Goal: Task Accomplishment & Management: Complete application form

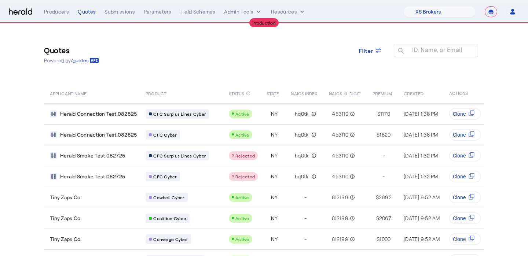
select select "pfm_xsxs_xsbrokers"
select select "**********"
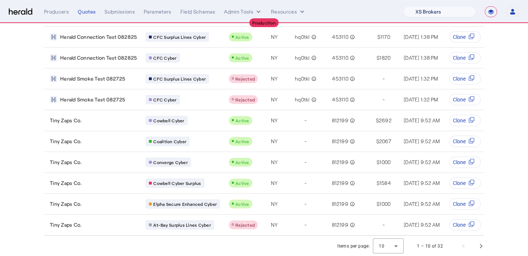
click at [438, 8] on select "1Fort Affinity Risk Billy BindHQ Bunker CRC Campus Coverage Citadel Fifthwall F…" at bounding box center [439, 11] width 73 height 11
click at [403, 6] on select "1Fort Affinity Risk Billy BindHQ Bunker CRC Campus Coverage Citadel Fifthwall F…" at bounding box center [439, 11] width 73 height 11
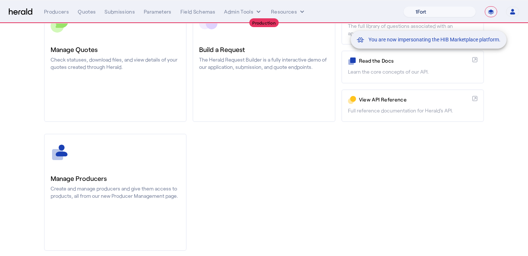
scroll to position [106, 0]
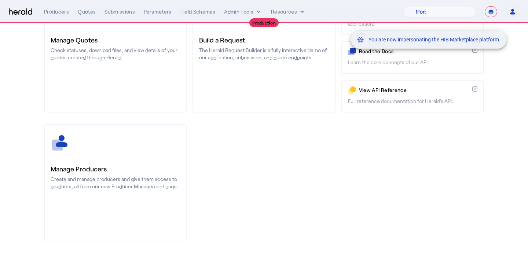
drag, startPoint x: 438, startPoint y: 8, endPoint x: 116, endPoint y: 158, distance: 354.7
click at [116, 157] on div "You are now impersonating the HIB Marketplace platform." at bounding box center [264, 128] width 528 height 256
click at [126, 158] on div "You are now impersonating the HIB Marketplace platform." at bounding box center [264, 128] width 528 height 256
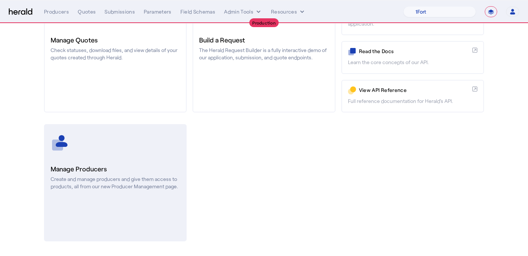
drag, startPoint x: 116, startPoint y: 158, endPoint x: 136, endPoint y: 161, distance: 20.4
click at [136, 161] on link "Manage Producers Create and manage producers and give them access to products, …" at bounding box center [115, 182] width 143 height 117
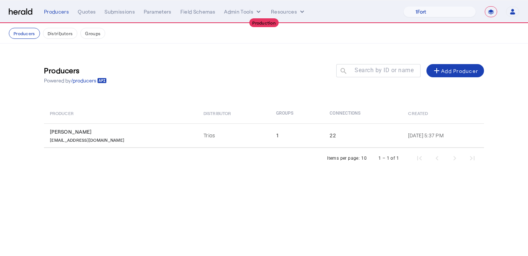
drag, startPoint x: 136, startPoint y: 161, endPoint x: 91, endPoint y: 21, distance: 147.6
click at [91, 21] on nav "**********" at bounding box center [264, 11] width 528 height 23
click at [90, 15] on div "Quotes" at bounding box center [87, 11] width 18 height 7
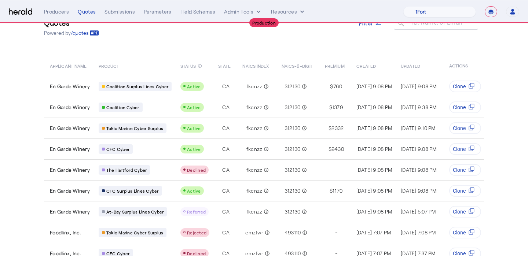
scroll to position [48, 0]
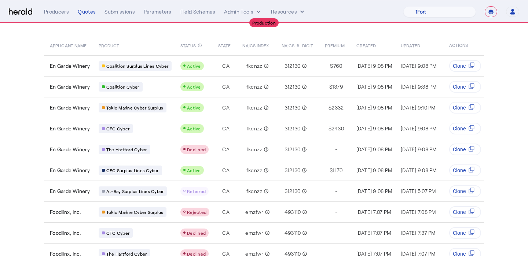
click at [170, 67] on div "Coalition Surplus Lines Cyber" at bounding box center [135, 66] width 73 height 10
click at [445, 4] on nav "**********" at bounding box center [264, 11] width 528 height 23
click at [446, 7] on select "1Fort Affinity Risk [PERSON_NAME] [PERSON_NAME] CRC Campus Coverage Citadel Fif…" at bounding box center [439, 11] width 73 height 11
select select "pfm_lg12_libertygroup"
click at [403, 6] on select "1Fort Affinity Risk [PERSON_NAME] [PERSON_NAME] CRC Campus Coverage Citadel Fif…" at bounding box center [439, 11] width 73 height 11
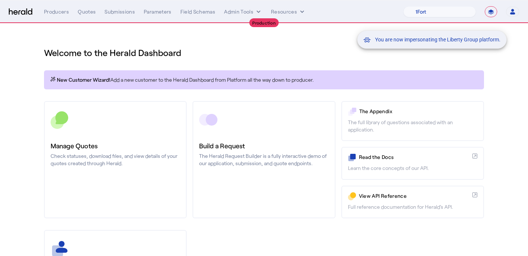
click at [117, 128] on div "You are now impersonating the Liberty Group platform." at bounding box center [264, 128] width 528 height 256
click at [55, 8] on div "**********" at bounding box center [281, 11] width 475 height 11
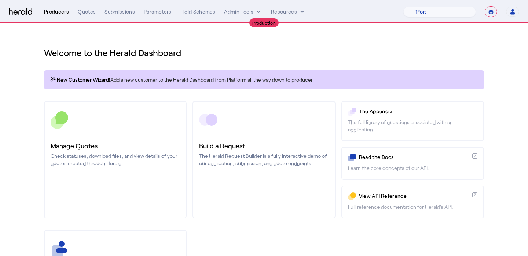
click at [57, 13] on div "Producers" at bounding box center [56, 11] width 25 height 7
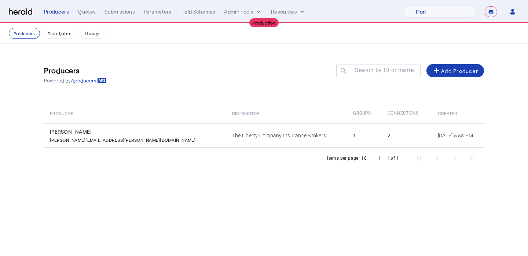
click at [226, 122] on th "Distributor" at bounding box center [286, 113] width 121 height 21
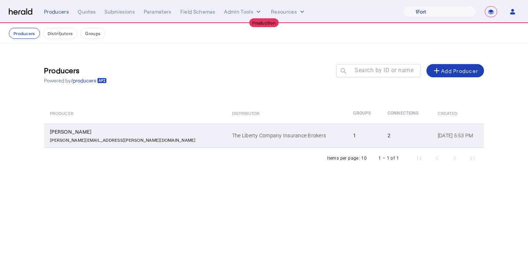
click at [226, 131] on td "The Liberty Company Insurance Brokers" at bounding box center [286, 136] width 121 height 24
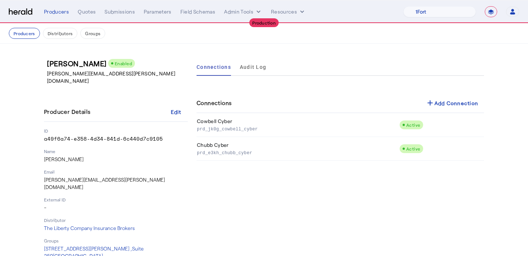
click at [456, 112] on div "Connections add Add Connection" at bounding box center [341, 104] width 288 height 20
click at [435, 99] on div "add Add Connection" at bounding box center [452, 103] width 53 height 9
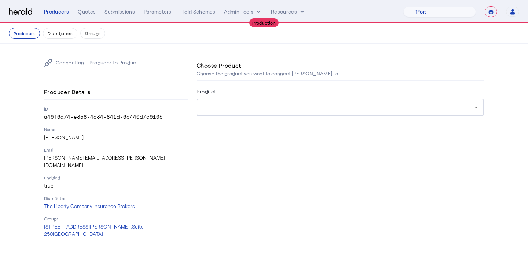
click at [342, 120] on form "Product" at bounding box center [341, 112] width 288 height 50
click at [340, 113] on div at bounding box center [340, 108] width 276 height 18
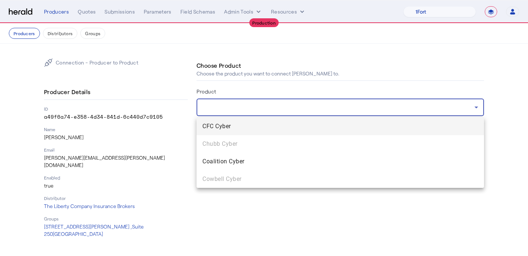
click at [330, 131] on mat-option "CFC Cyber" at bounding box center [341, 127] width 288 height 18
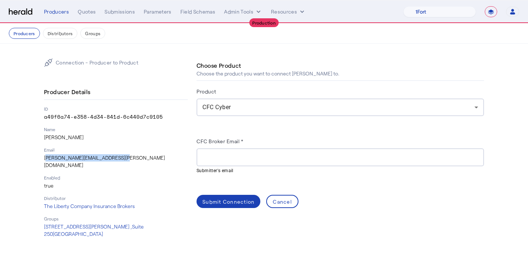
drag, startPoint x: 124, startPoint y: 161, endPoint x: 43, endPoint y: 158, distance: 80.7
click at [43, 158] on div "Connection - Producer to Product Producer Details ID a49f6a74-e358-4d34-841d-6c…" at bounding box center [263, 148] width 469 height 209
click at [250, 158] on input "CFC Broker Email *" at bounding box center [340, 157] width 276 height 9
paste input "**********"
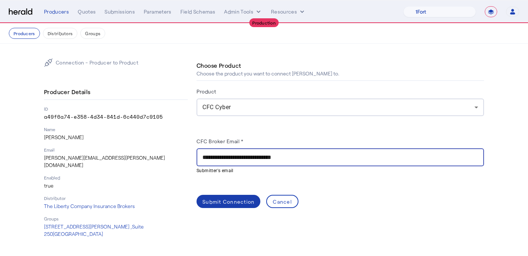
type input "**********"
click at [223, 201] on div "Submit Connection" at bounding box center [228, 202] width 52 height 8
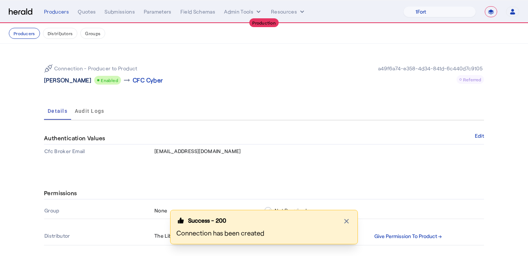
click at [65, 83] on p "Katie Pope" at bounding box center [67, 80] width 47 height 9
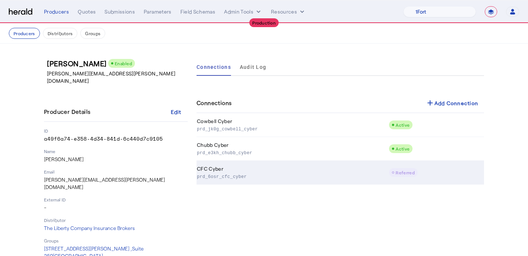
click at [308, 177] on p "prd_6osr_cfc_cyber" at bounding box center [291, 176] width 189 height 7
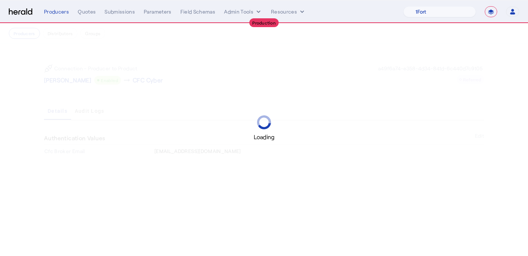
scroll to position [65, 0]
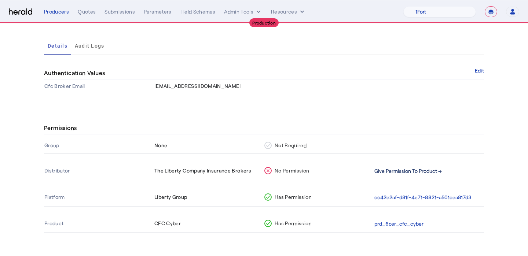
click at [435, 167] on button "Give Permission To Product →" at bounding box center [407, 171] width 67 height 8
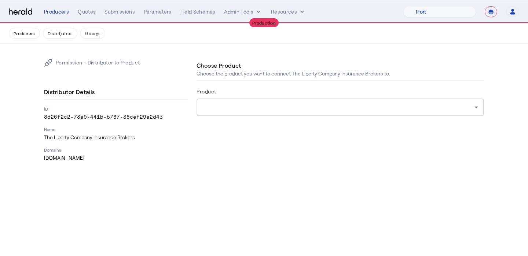
click at [274, 103] on div at bounding box center [338, 107] width 272 height 9
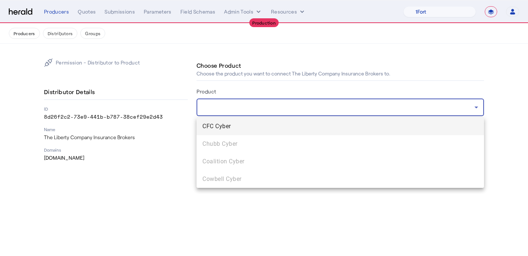
click at [274, 130] on span "CFC Cyber" at bounding box center [340, 126] width 276 height 9
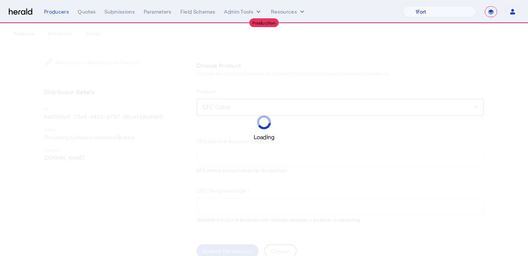
scroll to position [15, 0]
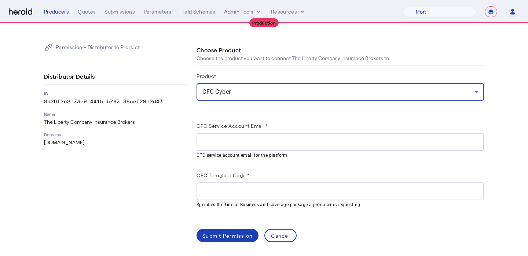
click at [243, 141] on input "CFC Service Account Email *" at bounding box center [340, 142] width 276 height 9
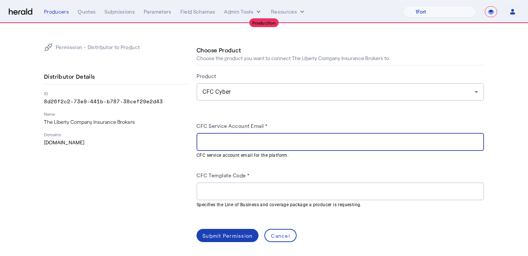
paste input "**********"
type input "**********"
click at [226, 191] on input "CFC Template Code *" at bounding box center [340, 191] width 276 height 9
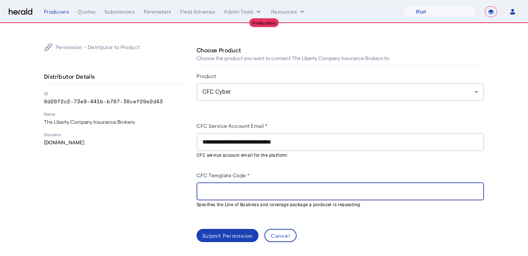
paste input "*******"
type input "*******"
click at [242, 230] on span at bounding box center [228, 236] width 62 height 18
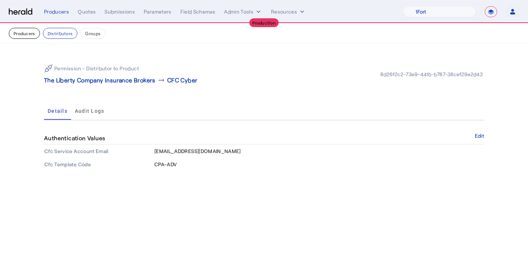
click at [23, 32] on button "Producers" at bounding box center [24, 33] width 31 height 11
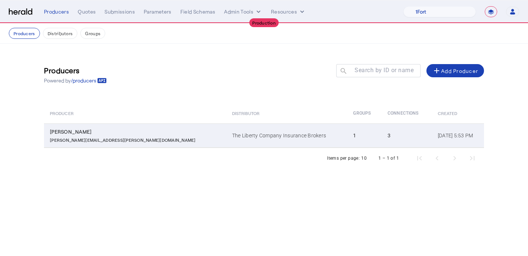
click at [226, 131] on td "The Liberty Company Insurance Brokers" at bounding box center [286, 136] width 121 height 24
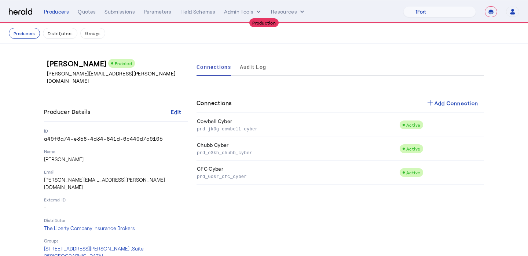
scroll to position [4, 0]
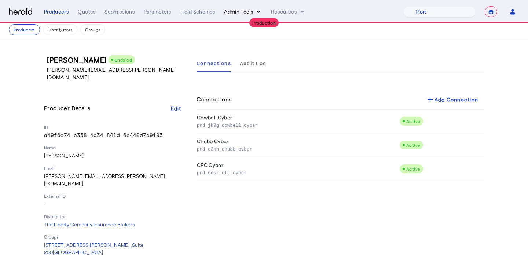
click at [234, 10] on button "Admin Tools" at bounding box center [243, 11] width 38 height 7
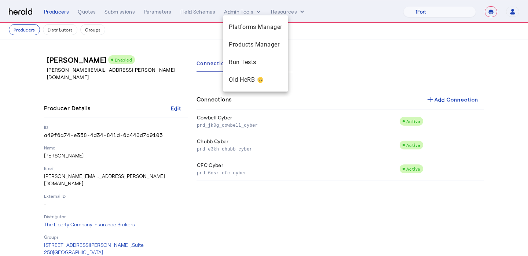
click at [308, 12] on div at bounding box center [264, 128] width 528 height 256
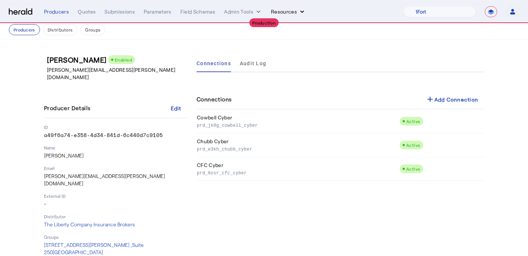
click at [299, 12] on icon "Resources dropdown menu" at bounding box center [302, 11] width 7 height 7
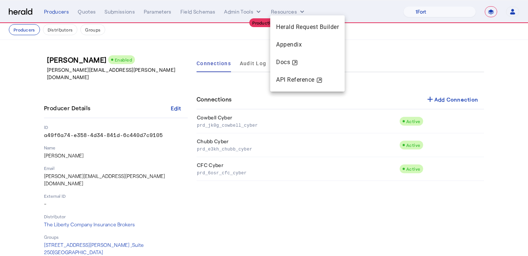
click at [80, 15] on div at bounding box center [264, 128] width 528 height 256
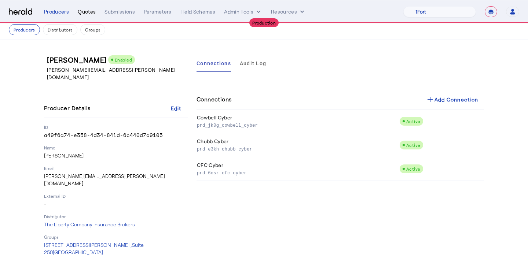
click at [89, 12] on div "Quotes" at bounding box center [87, 11] width 18 height 7
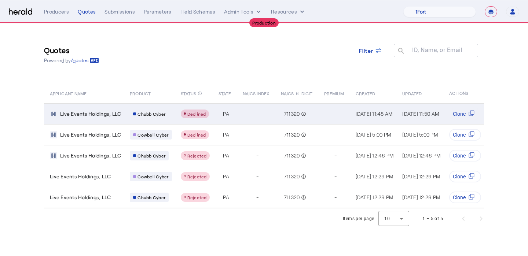
click at [192, 116] on span "Declined" at bounding box center [196, 113] width 19 height 5
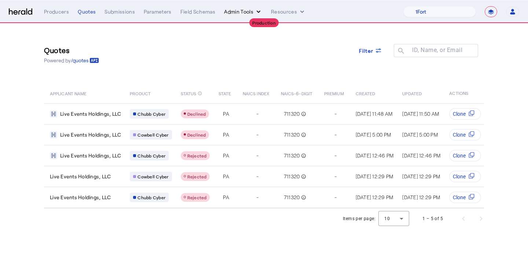
click at [259, 12] on icon "internal dropdown menu" at bounding box center [259, 12] width 4 height 2
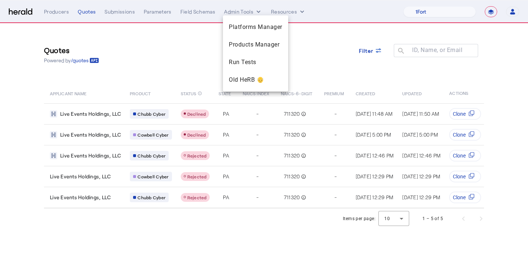
click at [286, 13] on div at bounding box center [264, 128] width 528 height 256
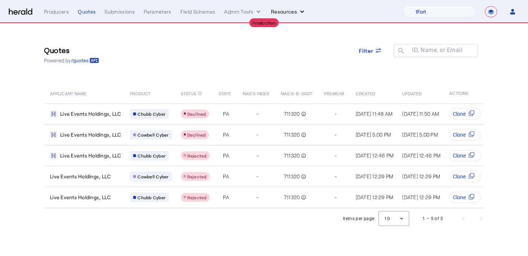
click at [286, 15] on button "Resources" at bounding box center [288, 11] width 35 height 7
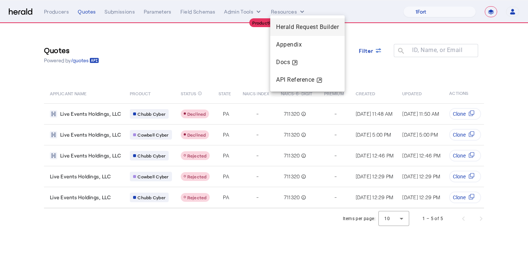
click at [287, 28] on span "Herald Request Builder" at bounding box center [307, 26] width 63 height 7
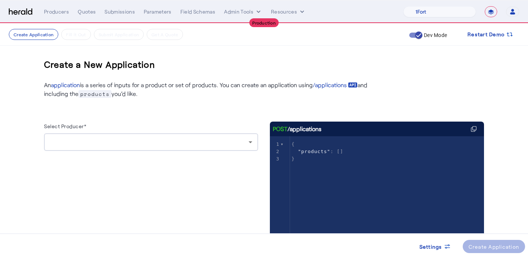
click at [171, 151] on div at bounding box center [151, 142] width 202 height 18
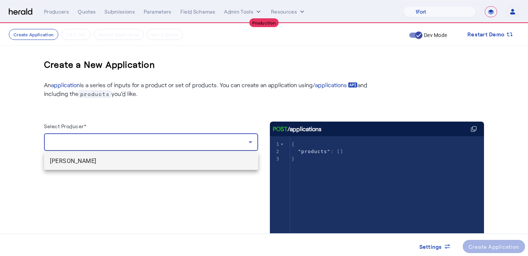
click at [171, 158] on span "Katie Pope" at bounding box center [151, 161] width 202 height 9
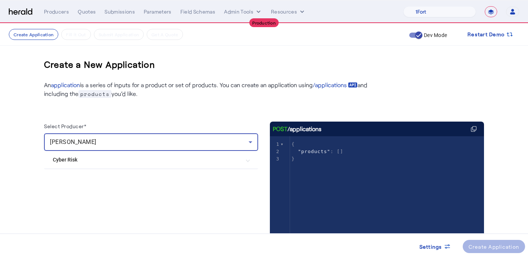
click at [154, 157] on Risk "Cyber Risk" at bounding box center [147, 160] width 188 height 8
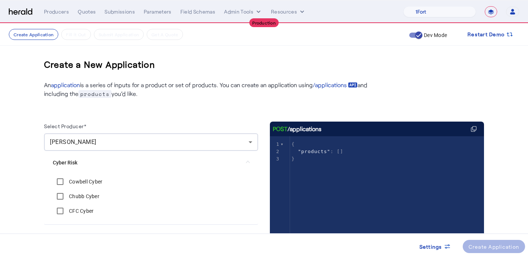
click at [88, 178] on label "Cowbell Cyber" at bounding box center [84, 181] width 35 height 7
click at [84, 198] on label "Chubb Cyber" at bounding box center [83, 196] width 32 height 7
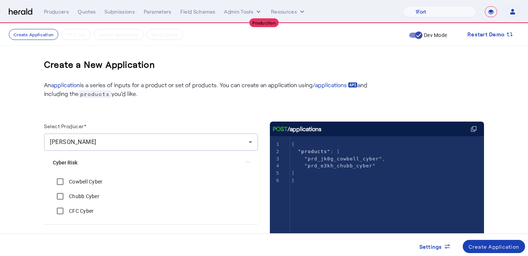
click at [82, 214] on label "CFC Cyber" at bounding box center [80, 211] width 26 height 7
click at [493, 248] on div "Create Application" at bounding box center [494, 247] width 51 height 8
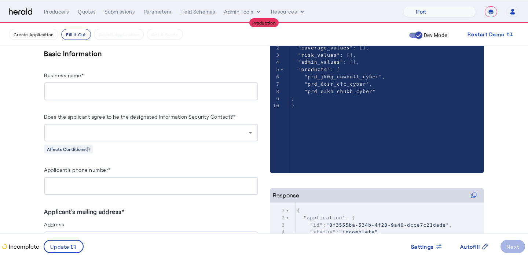
scroll to position [159, 0]
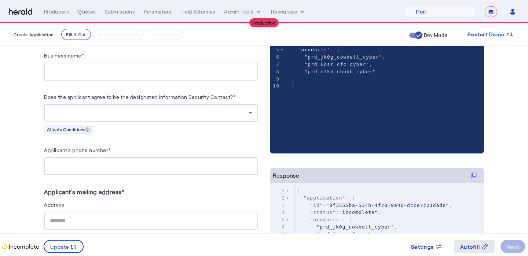
click at [480, 250] on div "Autofill" at bounding box center [474, 247] width 29 height 8
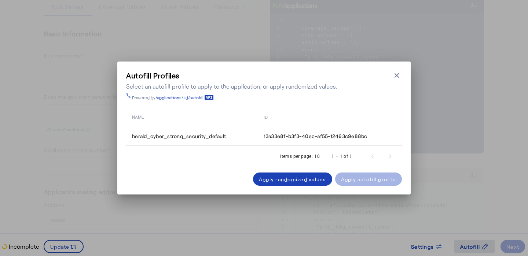
scroll to position [0, 0]
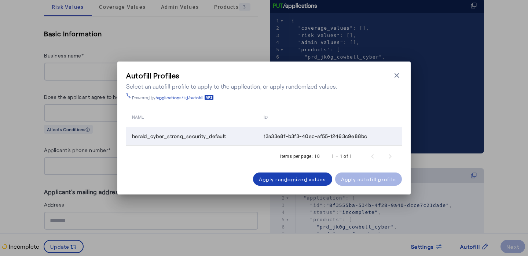
click at [283, 144] on td "13a33e8f-b3f3-40ec-af55-12463c9e88bc" at bounding box center [330, 136] width 144 height 19
click at [357, 180] on div "Apply autofill profile" at bounding box center [368, 180] width 55 height 8
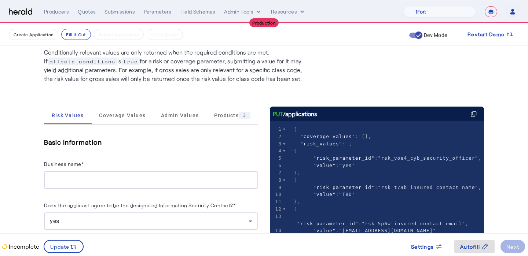
scroll to position [46, 0]
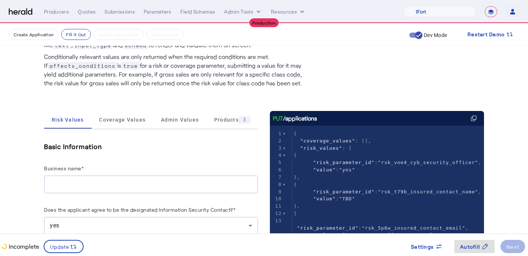
click at [96, 177] on div at bounding box center [151, 185] width 202 height 18
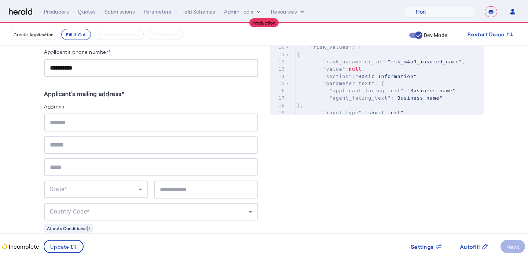
scroll to position [370, 0]
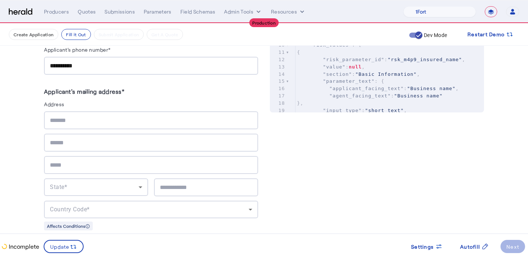
type input "**********"
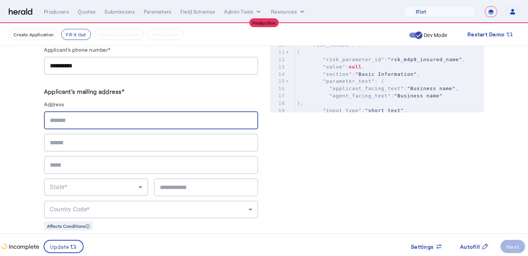
click at [73, 119] on input "text" at bounding box center [151, 120] width 202 height 9
type input "**********"
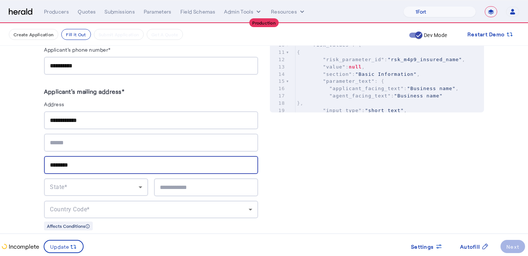
type input "********"
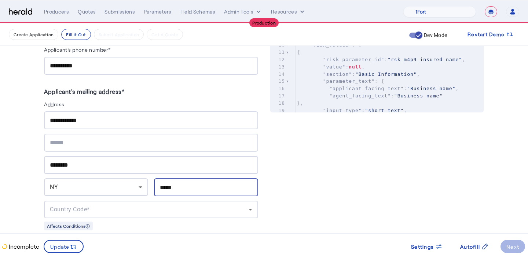
type input "*****"
click at [84, 197] on div "**********" at bounding box center [151, 164] width 214 height 107
click at [84, 201] on div "Country Code*" at bounding box center [151, 210] width 202 height 18
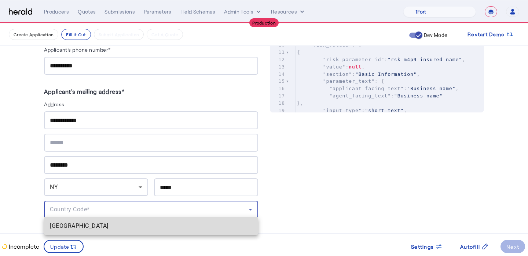
click at [88, 223] on span "[GEOGRAPHIC_DATA]" at bounding box center [151, 226] width 202 height 9
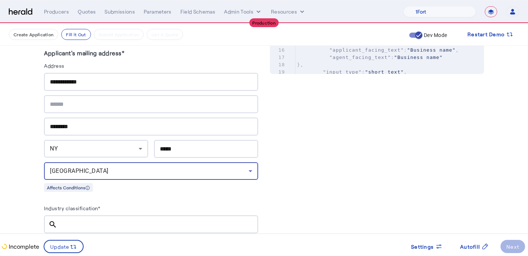
scroll to position [411, 0]
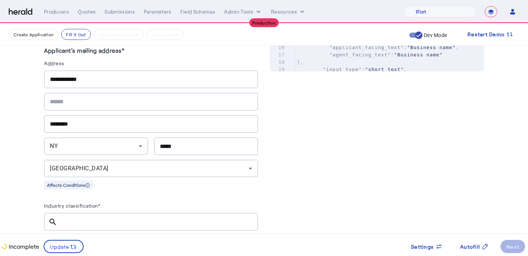
click at [133, 213] on div at bounding box center [157, 222] width 189 height 18
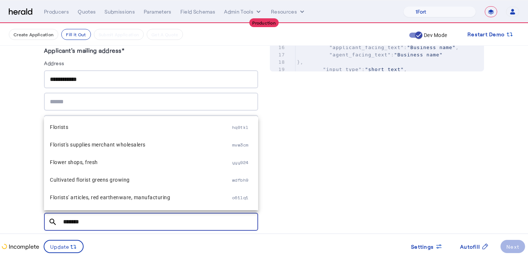
scroll to position [0, 0]
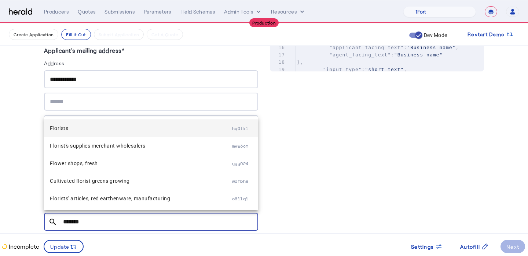
type input "*******"
click at [116, 126] on span "Florists" at bounding box center [141, 128] width 182 height 9
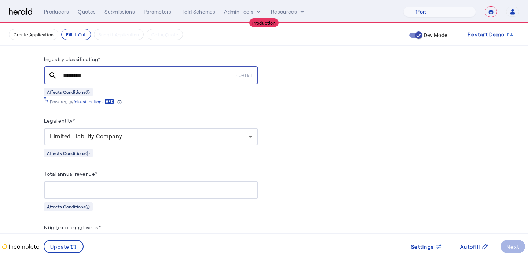
scroll to position [558, 0]
click at [150, 186] on input "Total annual revenue*" at bounding box center [151, 190] width 202 height 9
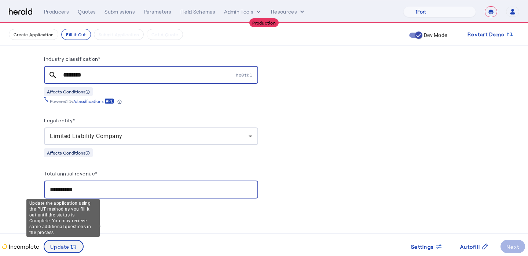
type input "**********"
click at [64, 246] on span "Update" at bounding box center [59, 247] width 19 height 8
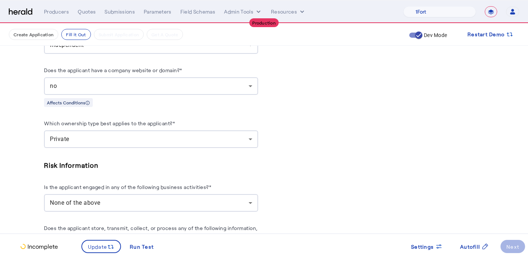
scroll to position [865, 0]
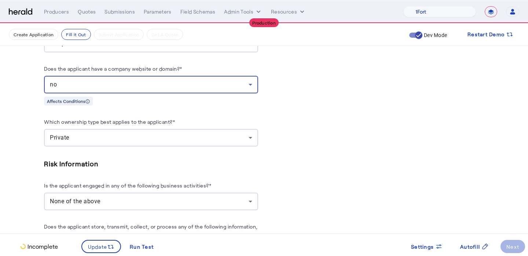
click at [212, 83] on div "no" at bounding box center [149, 84] width 199 height 9
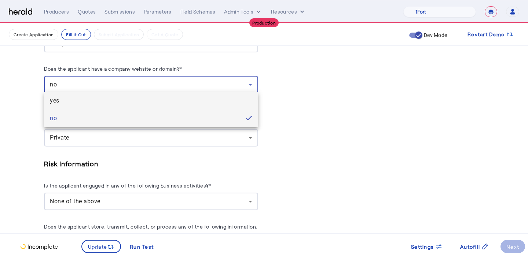
click at [199, 101] on span "yes" at bounding box center [151, 100] width 202 height 9
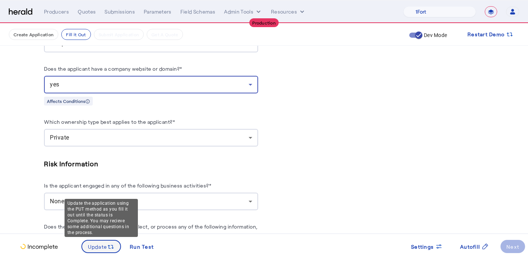
click at [105, 249] on span "Update" at bounding box center [97, 247] width 19 height 8
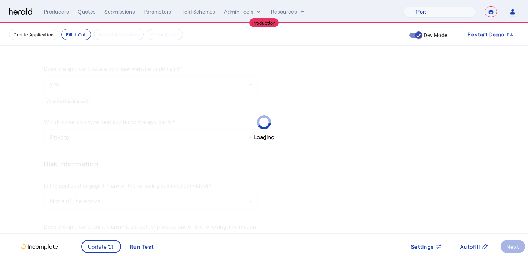
scroll to position [0, 0]
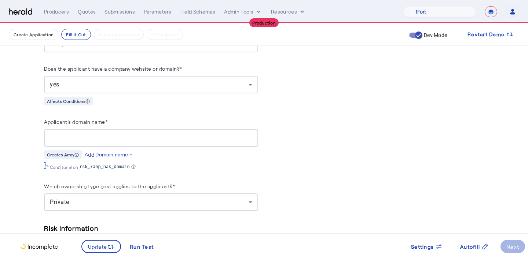
click at [138, 139] on div at bounding box center [151, 138] width 202 height 18
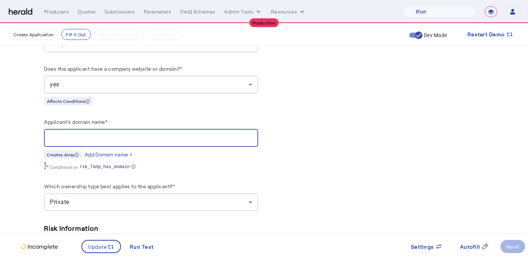
paste input "**********"
drag, startPoint x: 69, startPoint y: 135, endPoint x: 25, endPoint y: 134, distance: 44.4
click at [25, 134] on fill-application-step "**********" at bounding box center [264, 229] width 528 height 2141
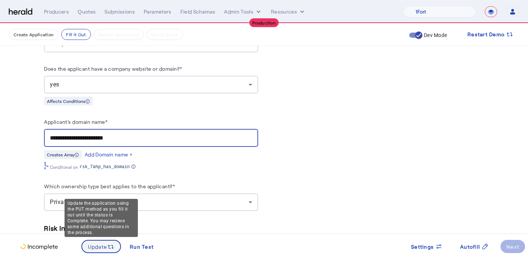
type input "**********"
click at [107, 244] on icon at bounding box center [110, 247] width 7 height 7
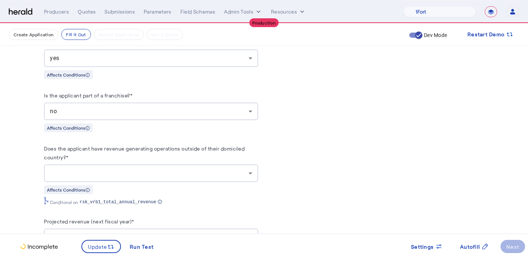
scroll to position [1610, 0]
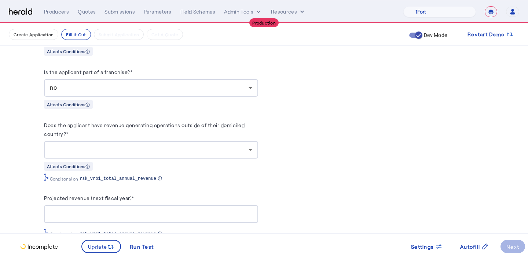
click at [92, 150] on div at bounding box center [149, 150] width 199 height 9
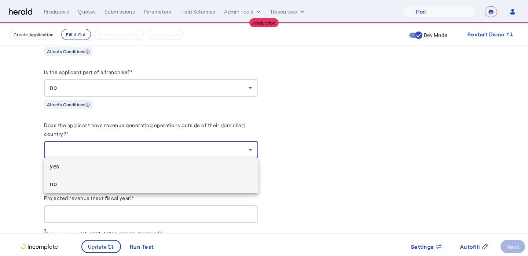
click at [92, 183] on span "no" at bounding box center [151, 184] width 202 height 9
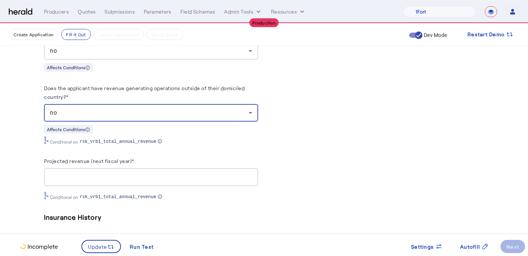
scroll to position [1647, 0]
click at [95, 177] on input "Projected revenue (next fiscal year)*" at bounding box center [151, 177] width 202 height 9
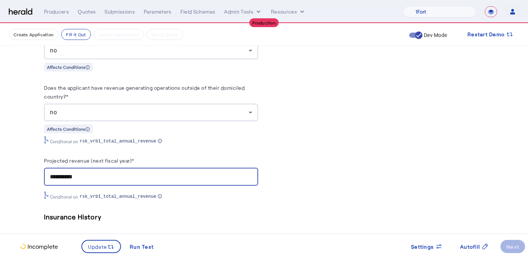
type input "**********"
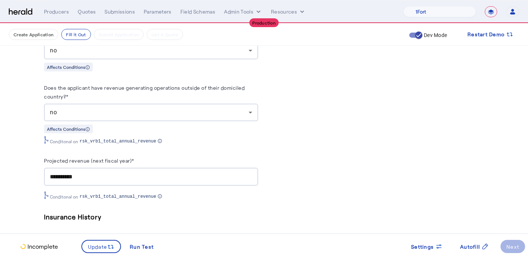
click at [56, 194] on span "Conditonal on" at bounding box center [64, 197] width 28 height 6
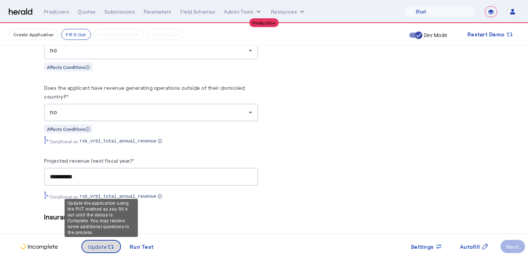
click at [98, 251] on span at bounding box center [101, 247] width 39 height 18
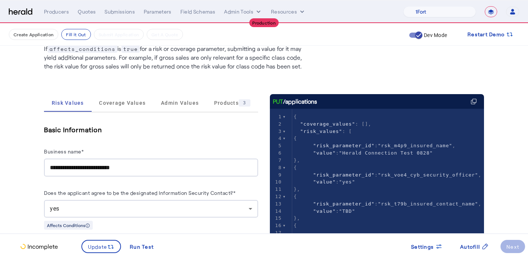
scroll to position [0, 0]
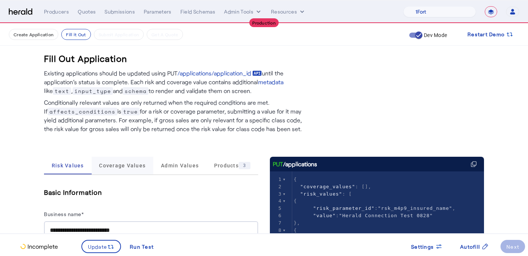
click at [114, 165] on span "Coverage Values" at bounding box center [122, 165] width 47 height 5
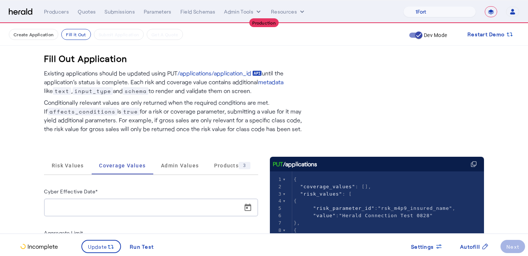
scroll to position [60, 0]
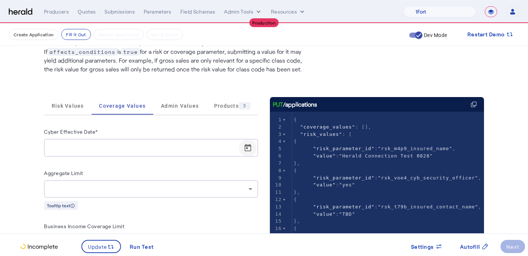
click at [243, 147] on span "Open calendar" at bounding box center [248, 148] width 18 height 18
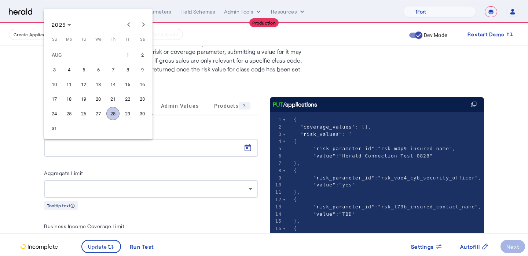
click at [116, 112] on span "28" at bounding box center [112, 113] width 13 height 13
type input "**********"
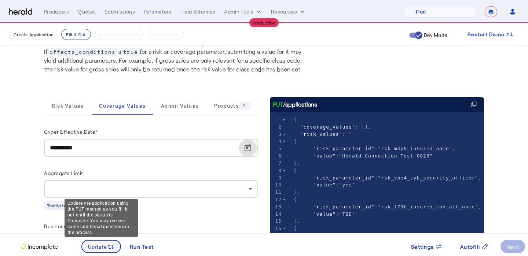
click at [105, 252] on span at bounding box center [101, 247] width 39 height 18
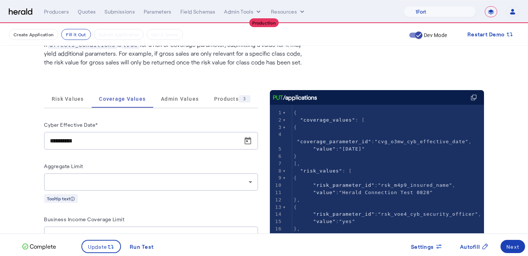
scroll to position [68, 0]
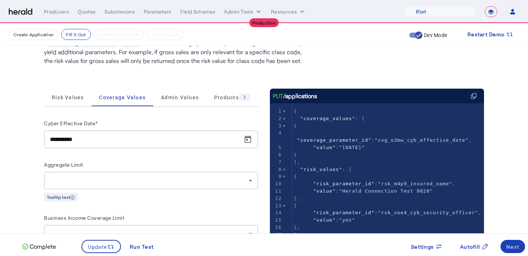
click at [62, 92] on span "Risk Values" at bounding box center [68, 98] width 32 height 18
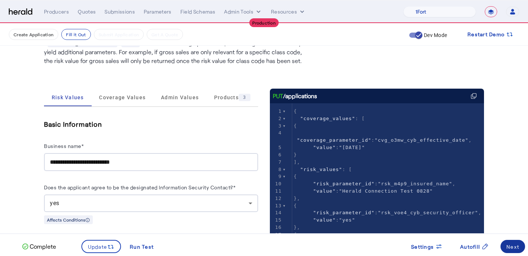
click at [520, 245] on span at bounding box center [513, 247] width 25 height 18
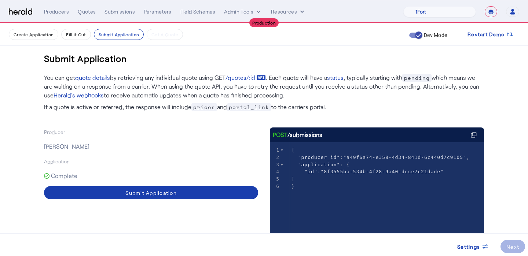
click at [158, 192] on div "Submit Application" at bounding box center [150, 193] width 51 height 8
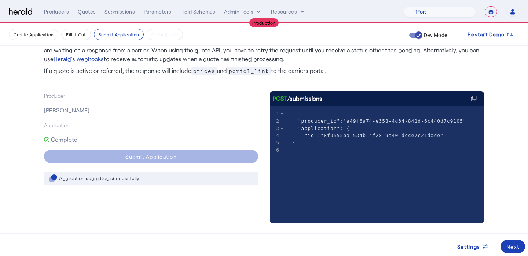
scroll to position [37, 0]
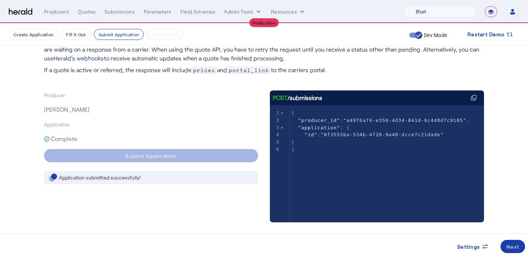
click at [510, 242] on span at bounding box center [513, 247] width 25 height 18
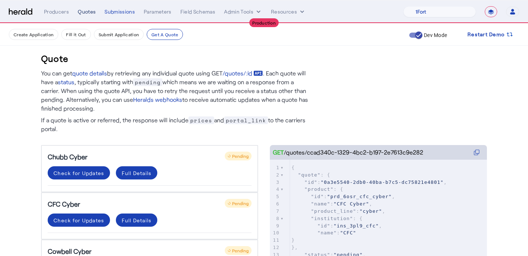
click at [85, 14] on div "Quotes" at bounding box center [87, 11] width 18 height 7
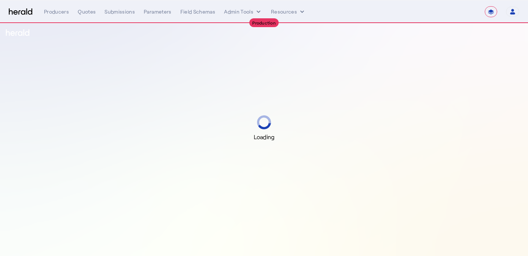
select select "**********"
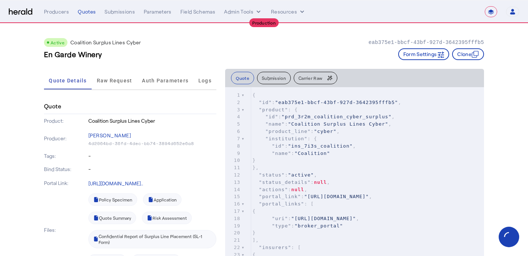
click at [268, 81] on button "Submission" at bounding box center [274, 78] width 34 height 12
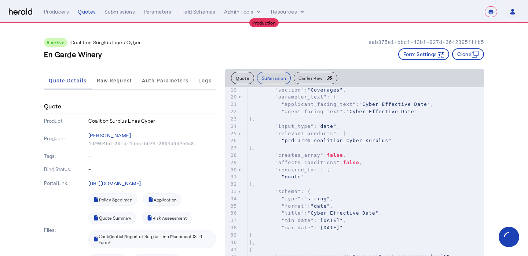
scroll to position [136, 0]
click at [312, 122] on pre "}," at bounding box center [366, 119] width 237 height 7
type input "*"
click at [242, 77] on button "Quote" at bounding box center [242, 78] width 23 height 12
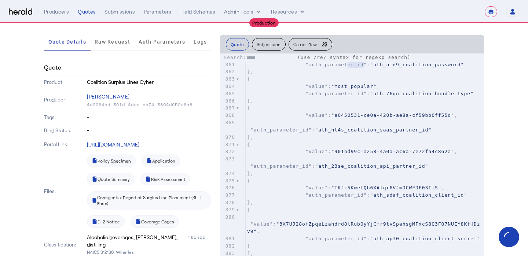
scroll to position [41, 0]
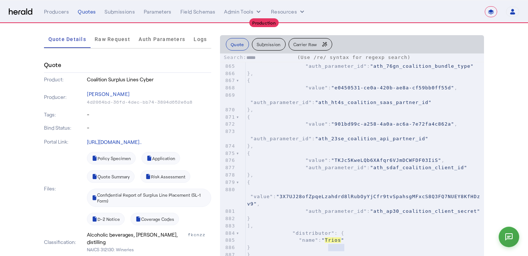
type input "*****"
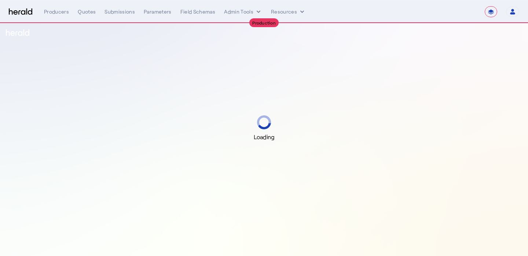
select select "**********"
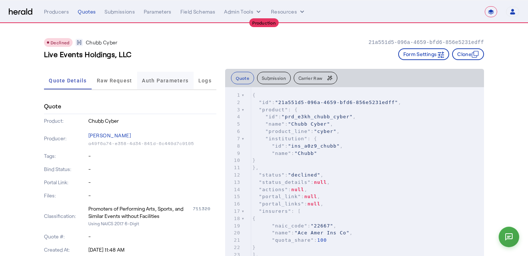
click at [168, 85] on span "Auth Parameters" at bounding box center [165, 81] width 47 height 18
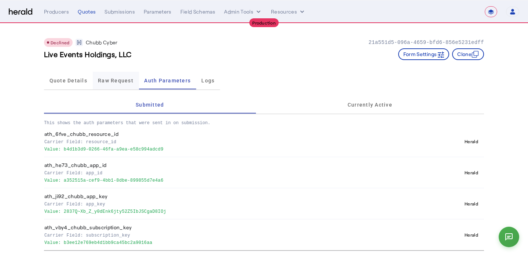
click at [109, 81] on span "Raw Request" at bounding box center [116, 80] width 36 height 5
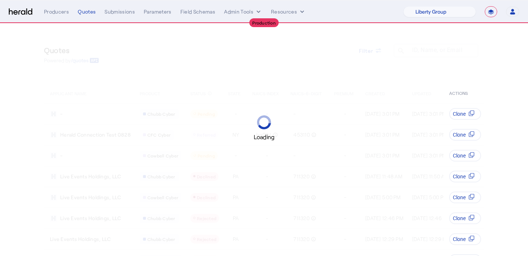
select select "pfm_lg12_libertygroup"
select select "**********"
select select "pfm_lg12_libertygroup"
select select "**********"
select select "pfm_lg12_libertygroup"
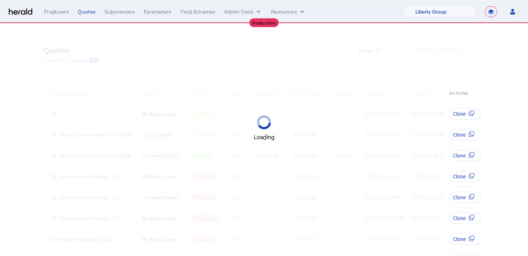
select select "**********"
select select "pfm_lg12_libertygroup"
select select "**********"
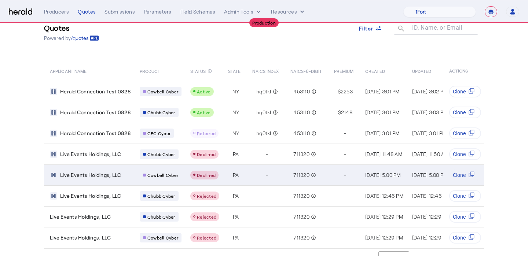
scroll to position [35, 0]
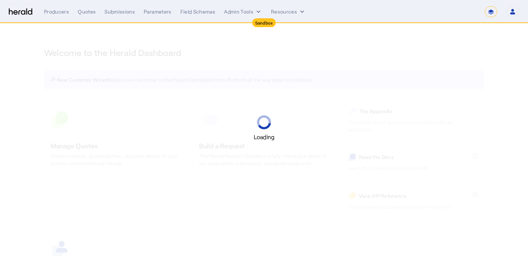
select select "*******"
select select "pfm_2v8p_herald_api"
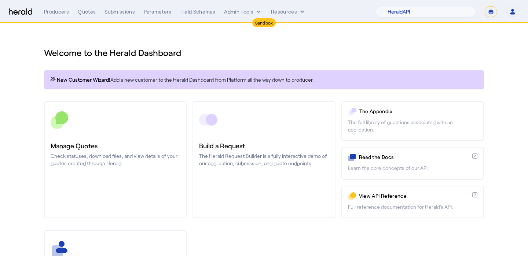
click at [486, 13] on select "**********" at bounding box center [491, 11] width 12 height 11
select select "**********"
click at [485, 6] on select "**********" at bounding box center [491, 11] width 12 height 11
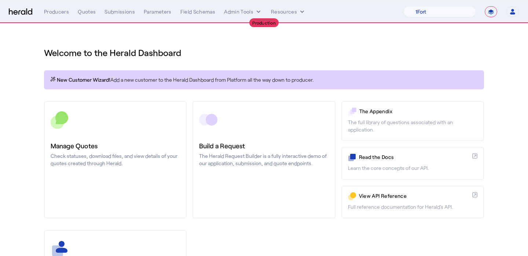
click at [417, 14] on select "1Fort Affinity Risk [PERSON_NAME] [PERSON_NAME] CRC Campus Coverage Citadel Fif…" at bounding box center [439, 11] width 73 height 11
click at [403, 6] on select "1Fort Affinity Risk Billy BindHQ Bunker CRC Campus Coverage Citadel Fifthwall F…" at bounding box center [439, 11] width 73 height 11
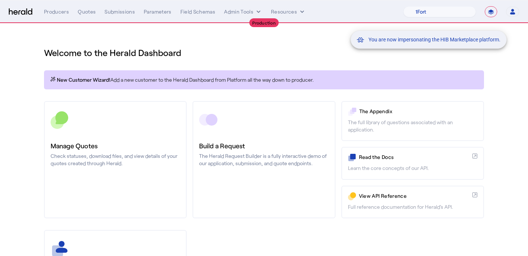
click at [59, 12] on div "You are now impersonating the HIB Marketplace platform." at bounding box center [264, 128] width 528 height 256
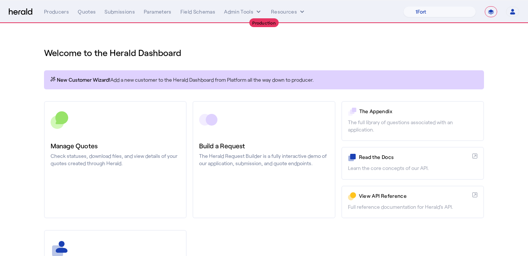
click at [59, 12] on div "Producers" at bounding box center [56, 11] width 25 height 7
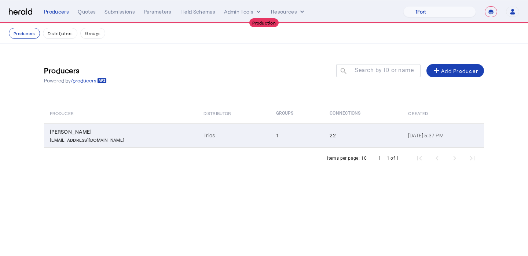
click at [121, 136] on div "rapgar@heffgroup.com" at bounding box center [122, 139] width 145 height 7
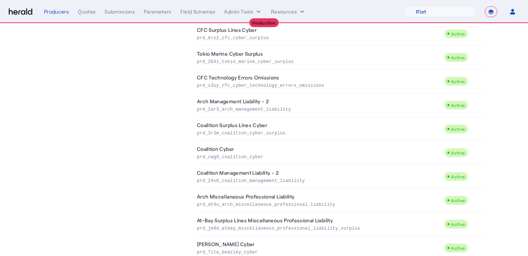
scroll to position [144, 0]
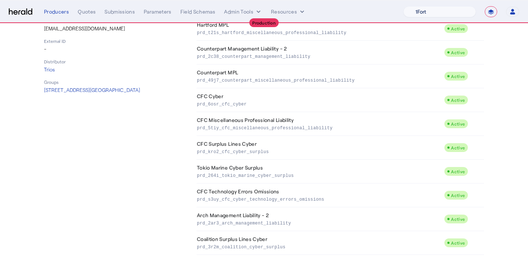
click at [440, 14] on select "1Fort Affinity Risk Billy BindHQ Bunker CRC Campus Coverage Citadel Fifthwall F…" at bounding box center [439, 11] width 73 height 11
select select "pfm_lx2v_founder_shield"
click at [403, 6] on select "1Fort Affinity Risk [PERSON_NAME] [PERSON_NAME] CRC Campus Coverage Citadel Fif…" at bounding box center [439, 11] width 73 height 11
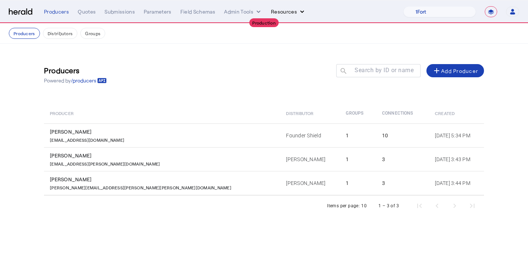
click at [292, 13] on button "Resources" at bounding box center [288, 11] width 35 height 7
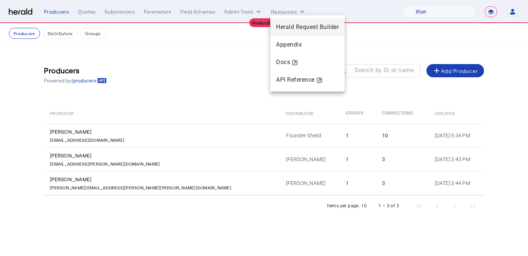
click at [292, 22] on div "Herald Request Builder" at bounding box center [307, 27] width 74 height 18
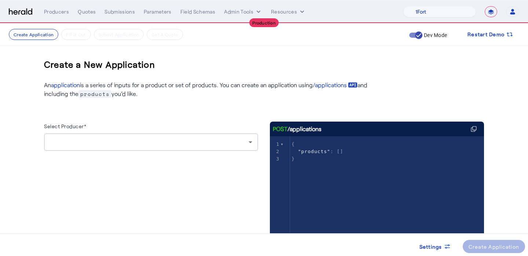
click at [192, 130] on div "Select Producer*" at bounding box center [151, 128] width 214 height 12
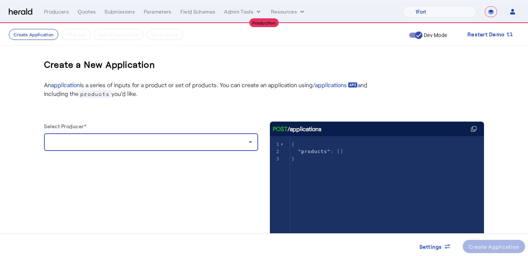
click at [185, 143] on div at bounding box center [149, 142] width 199 height 9
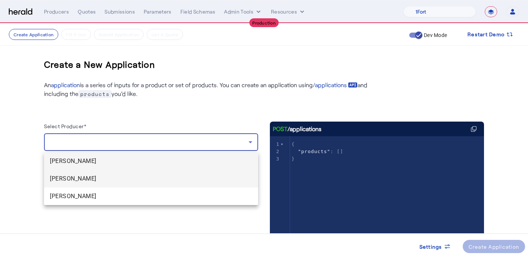
click at [168, 183] on span "Bianca Forbes" at bounding box center [151, 179] width 202 height 9
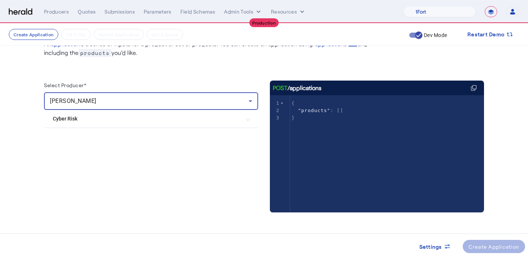
scroll to position [41, 0]
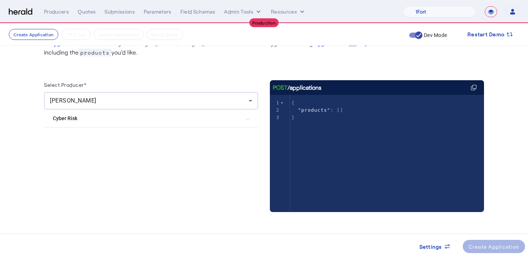
click at [190, 126] on mat-expansion-panel-header "Cyber Risk" at bounding box center [151, 119] width 214 height 18
click at [84, 131] on mat-expansion-panel-header "Cyber Risk" at bounding box center [151, 121] width 214 height 23
click at [87, 118] on Risk "Cyber Risk" at bounding box center [147, 119] width 188 height 8
click at [75, 142] on label "CFC Cyber" at bounding box center [80, 140] width 26 height 7
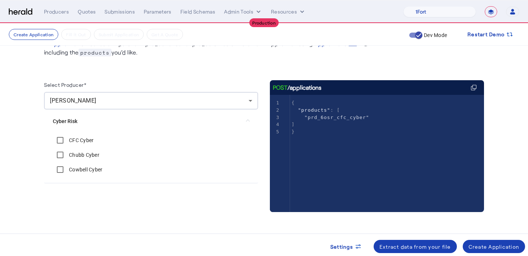
click at [75, 151] on label "Chubb Cyber" at bounding box center [83, 154] width 32 height 7
click at [76, 164] on div "Cowbell Cyber" at bounding box center [78, 169] width 50 height 15
click at [77, 169] on label "Cowbell Cyber" at bounding box center [84, 169] width 35 height 7
click at [480, 243] on div "Create Application" at bounding box center [494, 247] width 51 height 8
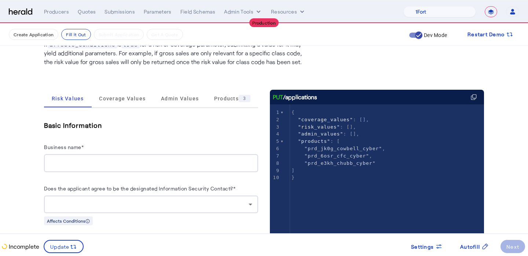
scroll to position [82, 0]
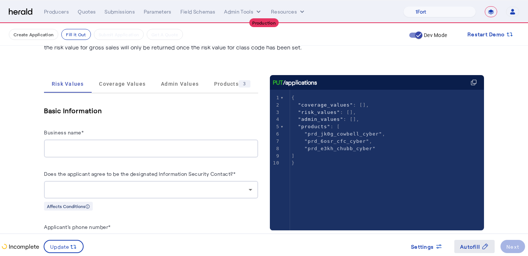
click at [470, 244] on span "Autofill" at bounding box center [470, 247] width 20 height 8
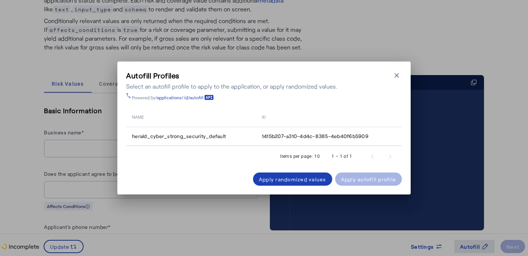
scroll to position [0, 0]
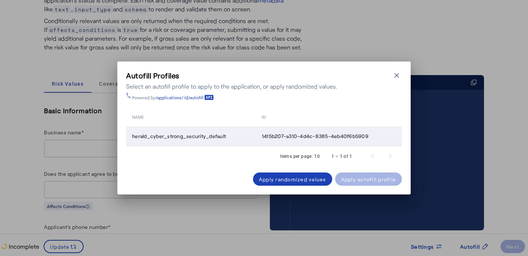
click at [317, 136] on span "1415b207-a310-4d4c-8385-4eb40f6b5909" at bounding box center [315, 136] width 107 height 7
click at [348, 173] on span at bounding box center [368, 180] width 67 height 18
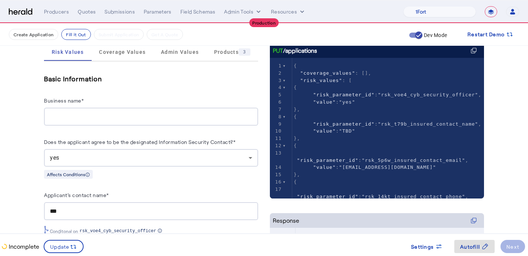
scroll to position [119, 0]
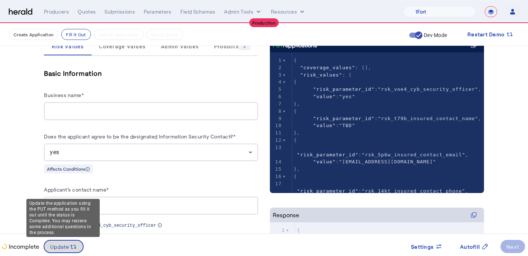
click at [64, 252] on span at bounding box center [63, 247] width 39 height 18
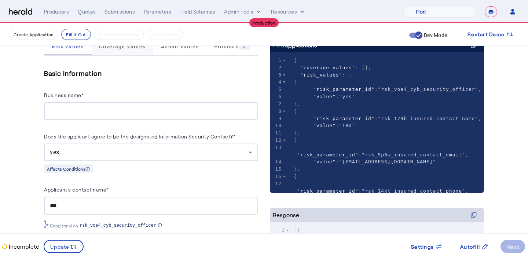
click at [110, 51] on span "Coverage Values" at bounding box center [122, 47] width 47 height 18
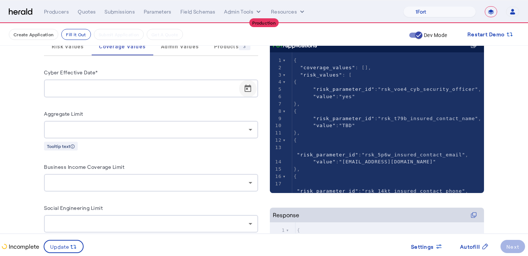
click at [243, 89] on span "Open calendar" at bounding box center [248, 89] width 18 height 18
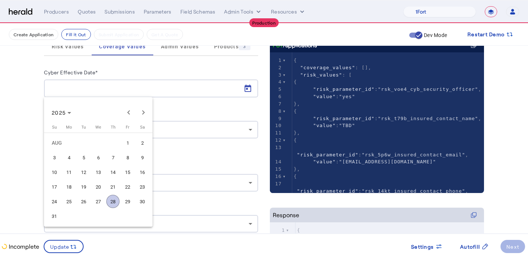
click at [112, 204] on span "28" at bounding box center [112, 201] width 13 height 13
type input "**********"
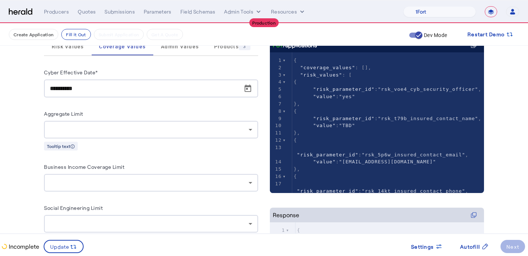
click at [72, 45] on nav "Create Application Fill it Out Submit Application Get A Quote Dev Mode Restart …" at bounding box center [264, 34] width 528 height 22
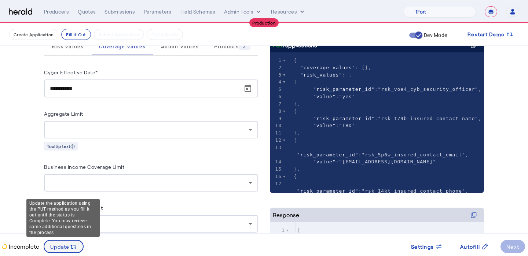
click at [70, 249] on icon at bounding box center [73, 247] width 7 height 7
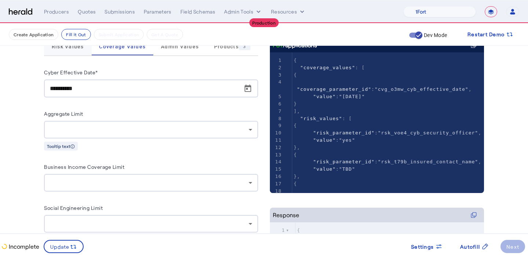
click at [72, 50] on span "Risk Values" at bounding box center [68, 47] width 32 height 18
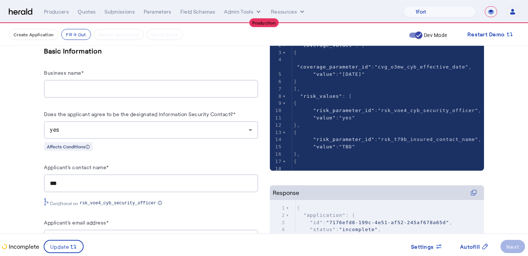
scroll to position [127, 0]
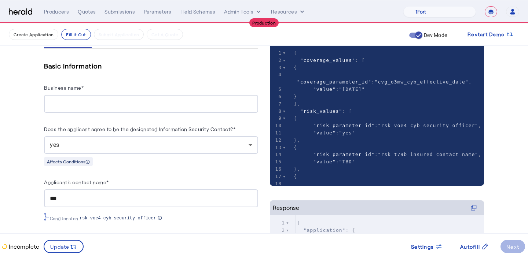
click at [125, 97] on div at bounding box center [151, 104] width 202 height 18
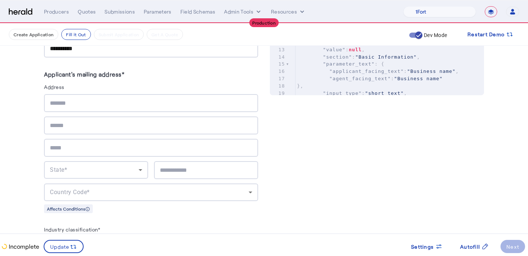
scroll to position [394, 0]
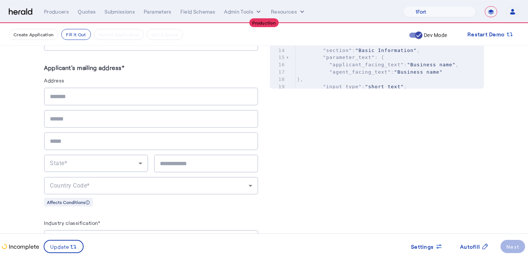
type input "**********"
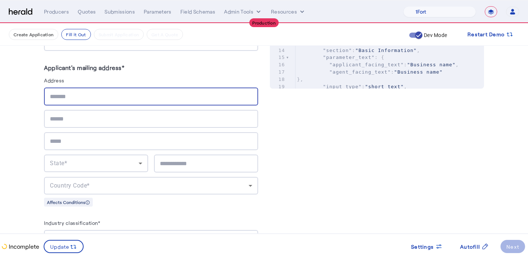
click at [89, 94] on input "text" at bounding box center [151, 96] width 202 height 9
type input "**********"
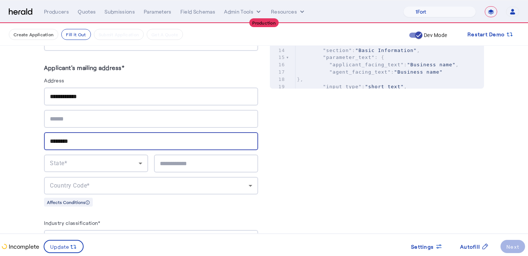
type input "********"
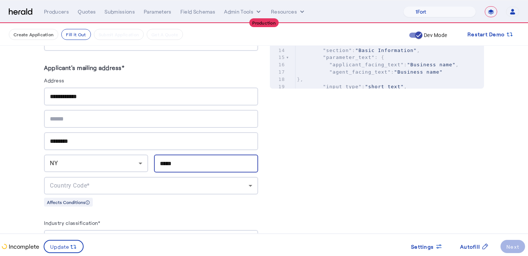
type input "*****"
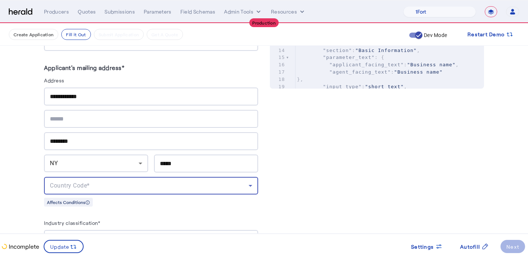
click at [92, 182] on div "Country Code*" at bounding box center [149, 186] width 199 height 9
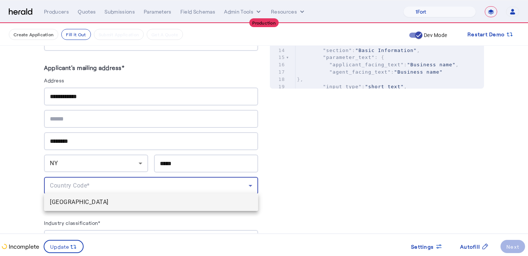
click at [98, 197] on mat-option "[GEOGRAPHIC_DATA]" at bounding box center [151, 203] width 214 height 18
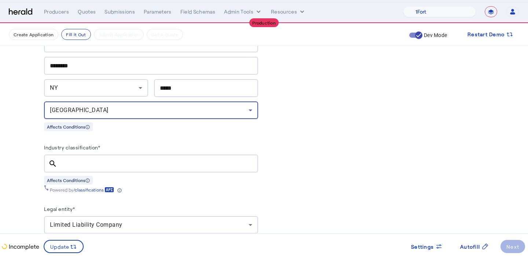
scroll to position [492, 0]
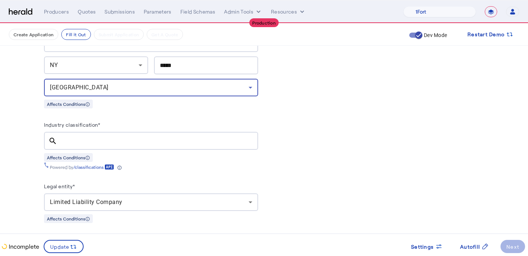
click at [124, 141] on input "Industry classification*" at bounding box center [157, 141] width 189 height 9
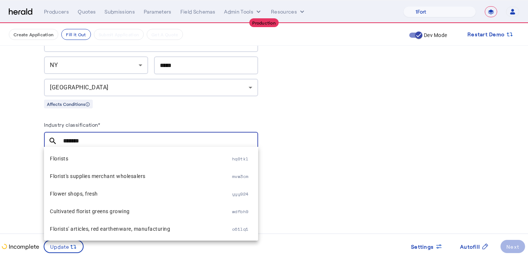
scroll to position [7, 0]
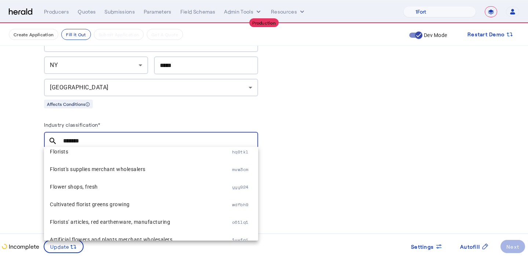
type input "*******"
click at [145, 152] on span "Florists" at bounding box center [141, 151] width 182 height 9
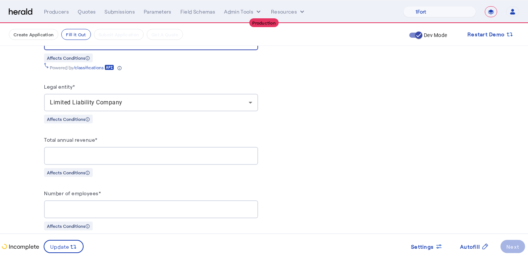
scroll to position [592, 0]
click at [145, 152] on input "Total annual revenue*" at bounding box center [151, 155] width 202 height 9
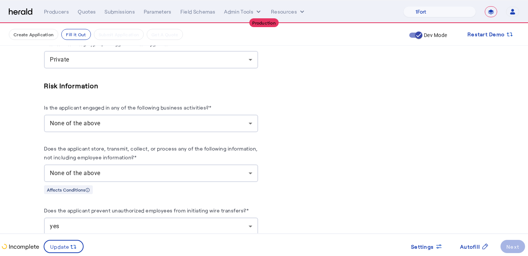
scroll to position [946, 0]
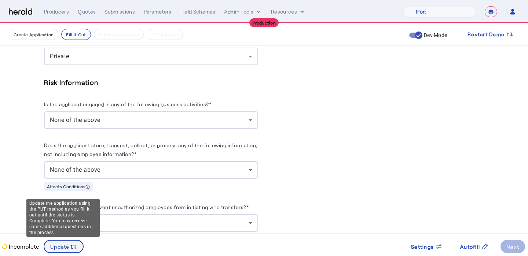
type input "**********"
click at [70, 245] on icon at bounding box center [73, 247] width 7 height 7
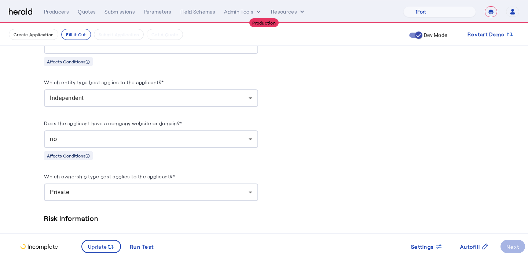
scroll to position [805, 0]
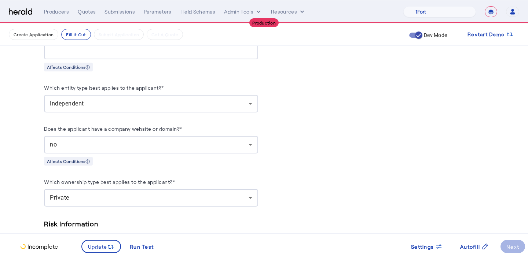
click at [89, 140] on div "no" at bounding box center [149, 144] width 199 height 9
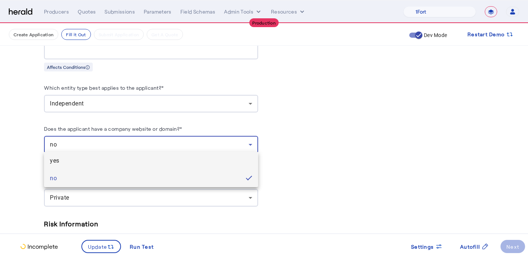
click at [92, 157] on span "yes" at bounding box center [151, 161] width 202 height 9
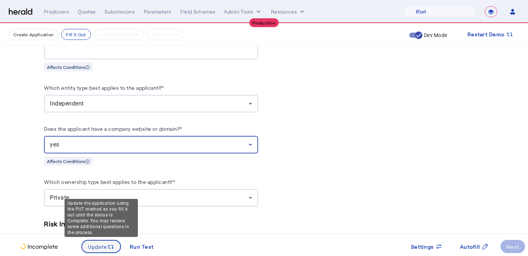
click at [100, 248] on span "Update" at bounding box center [97, 247] width 19 height 8
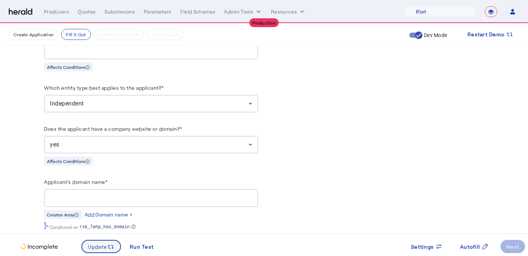
scroll to position [0, 0]
click at [119, 194] on input "Applicant's domain name*" at bounding box center [151, 198] width 202 height 9
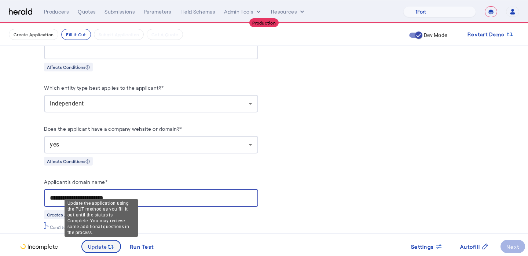
type input "**********"
click at [98, 249] on span "Update" at bounding box center [97, 247] width 19 height 8
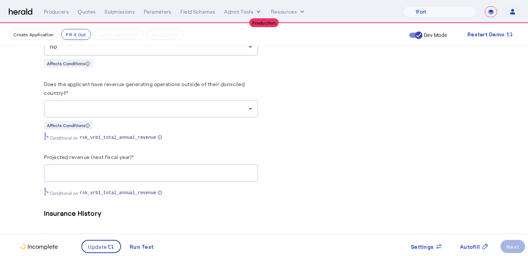
scroll to position [1651, 0]
click at [128, 87] on herald-label "Does the applicant have revenue generating operations outside of their domicile…" at bounding box center [151, 89] width 214 height 21
click at [123, 114] on div at bounding box center [151, 109] width 202 height 18
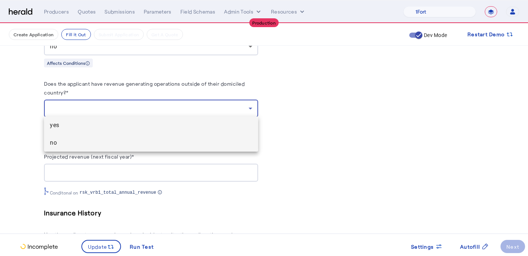
click at [117, 142] on span "no" at bounding box center [151, 143] width 202 height 9
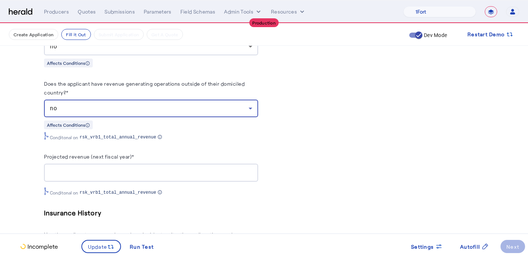
click at [114, 173] on input "Projected revenue (next fiscal year)*" at bounding box center [151, 173] width 202 height 9
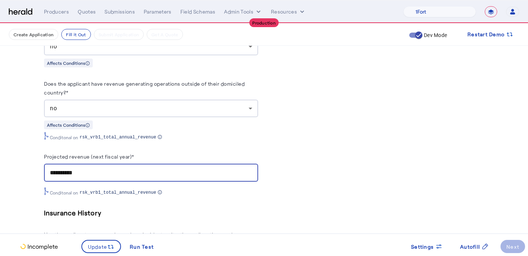
type input "**********"
click at [44, 208] on h5 "Insurance History" at bounding box center [151, 213] width 214 height 11
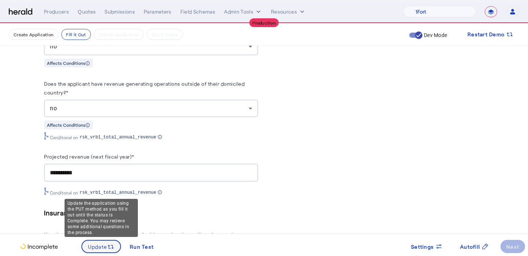
click at [96, 244] on span "Update" at bounding box center [97, 247] width 19 height 8
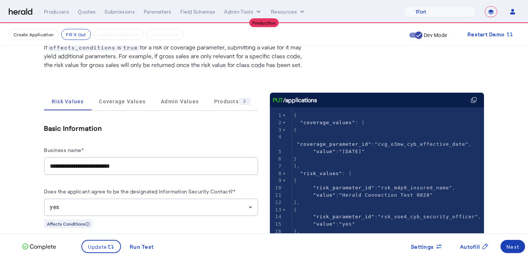
scroll to position [67, 0]
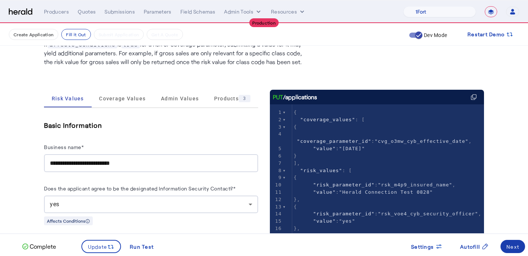
click at [517, 249] on div "Next" at bounding box center [512, 247] width 13 height 8
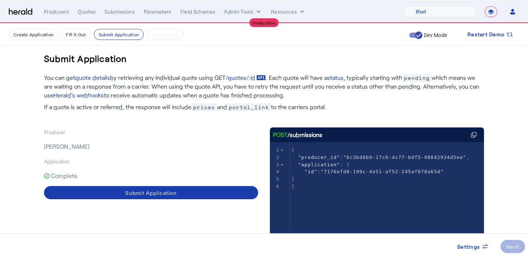
click at [187, 192] on span at bounding box center [151, 193] width 214 height 18
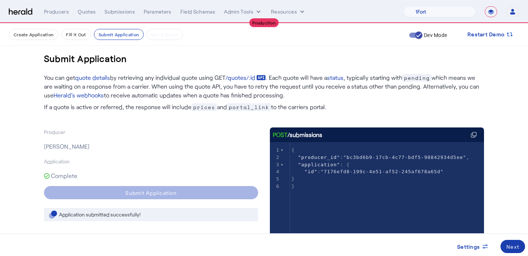
click at [520, 253] on span at bounding box center [513, 247] width 25 height 18
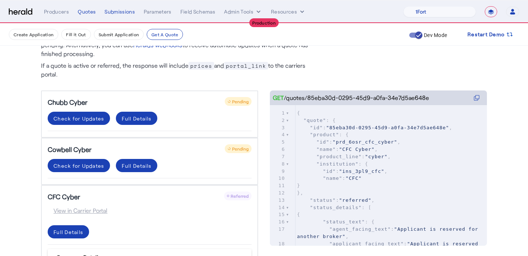
scroll to position [55, 0]
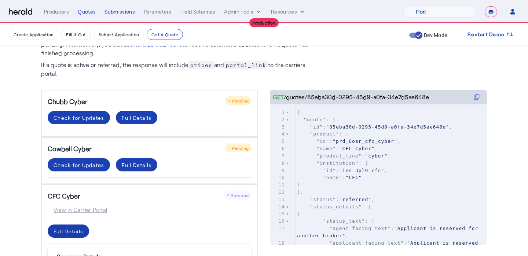
click at [116, 127] on span at bounding box center [136, 118] width 41 height 18
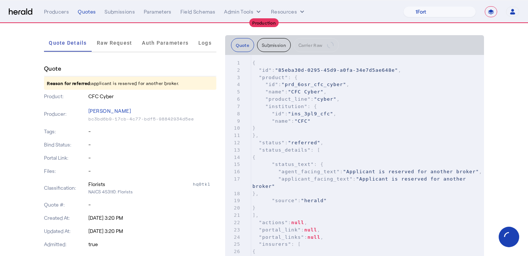
scroll to position [38, 0]
click at [78, 12] on div "Quotes" at bounding box center [87, 11] width 18 height 7
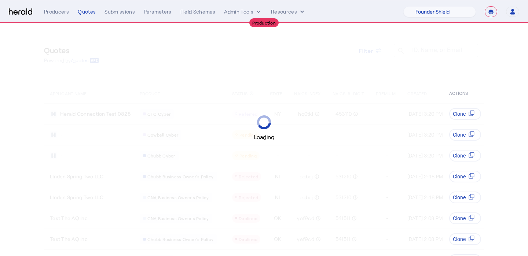
select select "pfm_lx2v_founder_shield"
select select "**********"
select select "pfm_lx2v_founder_shield"
select select "**********"
select select "pfm_lx2v_founder_shield"
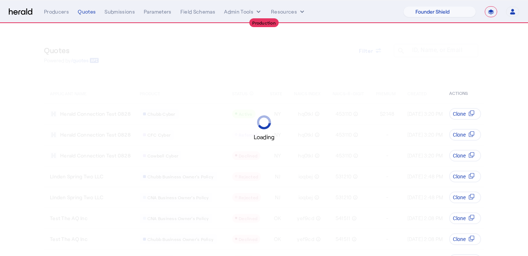
select select "**********"
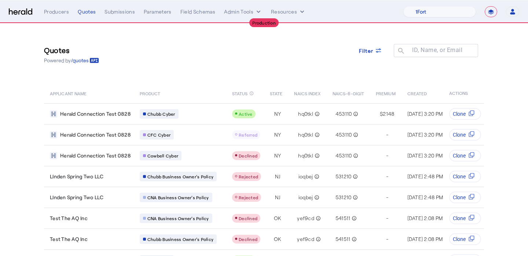
click at [438, 18] on nav "**********" at bounding box center [264, 11] width 528 height 23
click at [435, 11] on select "1Fort Affinity Risk Billy BindHQ Bunker CRC Campus Coverage Citadel Fifthwall F…" at bounding box center [439, 11] width 73 height 11
select select "pfm_1vyo_affinityrisk"
click at [403, 6] on select "1Fort Affinity Risk Billy BindHQ Bunker CRC Campus Coverage Citadel Fifthwall F…" at bounding box center [439, 11] width 73 height 11
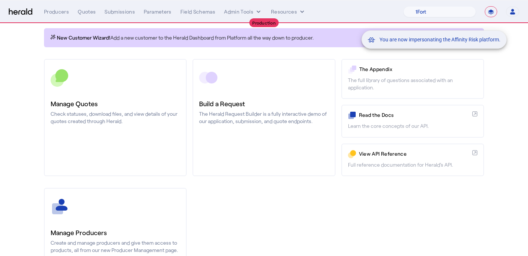
scroll to position [106, 0]
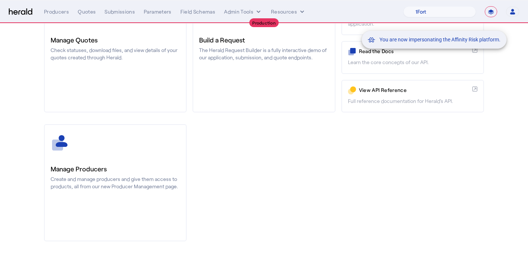
click at [127, 157] on div "You are now impersonating the Affinity Risk platform." at bounding box center [264, 128] width 528 height 256
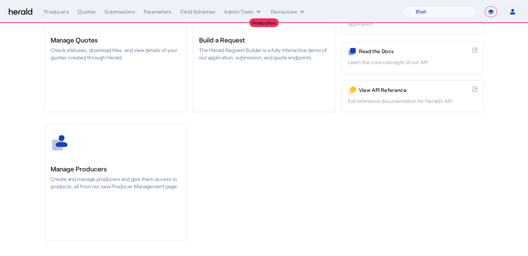
click at [127, 156] on link "Manage Producers Create and manage producers and give them access to products, …" at bounding box center [115, 182] width 143 height 117
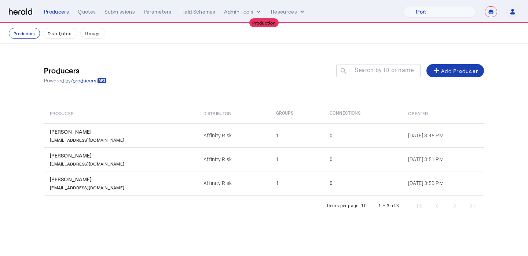
click at [492, 9] on select "**********" at bounding box center [491, 11] width 12 height 11
select select "*******"
click at [485, 6] on select "**********" at bounding box center [491, 11] width 12 height 11
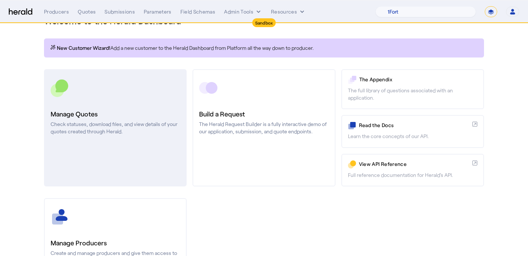
scroll to position [32, 0]
click at [140, 146] on link "Manage Quotes Check statuses, download files, and view details of your quotes c…" at bounding box center [115, 127] width 143 height 117
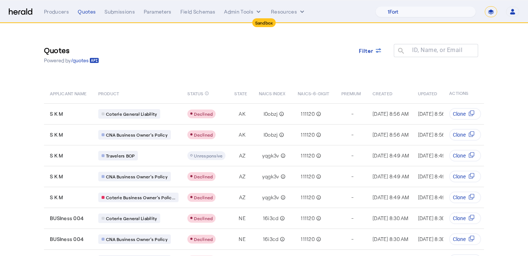
scroll to position [4, 0]
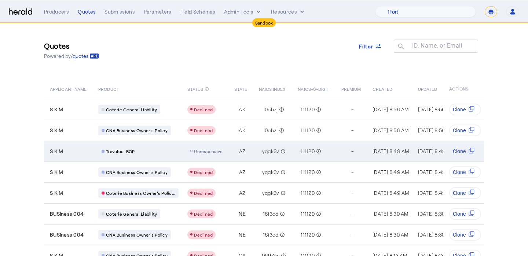
click at [208, 147] on div "Table view of all quotes submitted by your platform" at bounding box center [206, 151] width 38 height 9
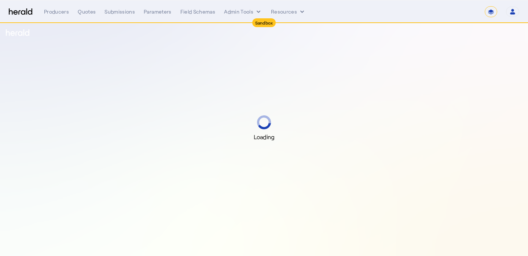
select select "*******"
